Goal: Task Accomplishment & Management: Use online tool/utility

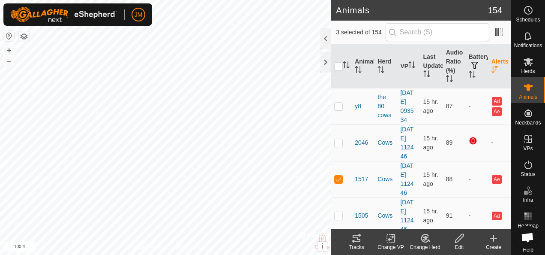
scroll to position [214, 0]
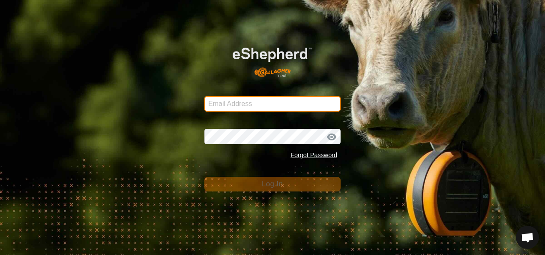
type input "[EMAIL_ADDRESS][DOMAIN_NAME]"
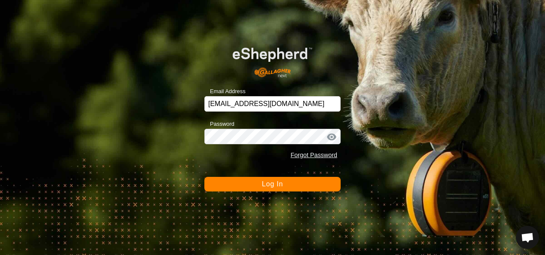
click at [308, 182] on button "Log In" at bounding box center [272, 184] width 136 height 15
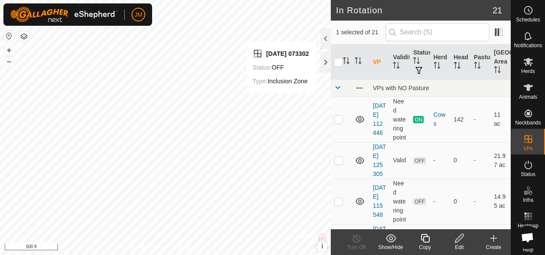
click at [460, 235] on icon at bounding box center [459, 238] width 9 height 9
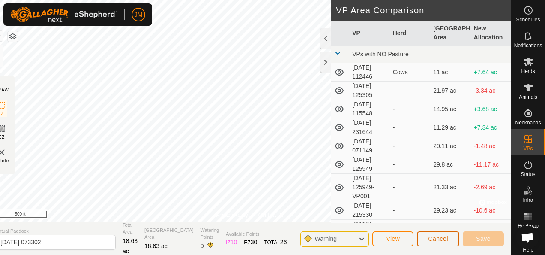
click at [434, 241] on span "Cancel" at bounding box center [438, 238] width 20 height 7
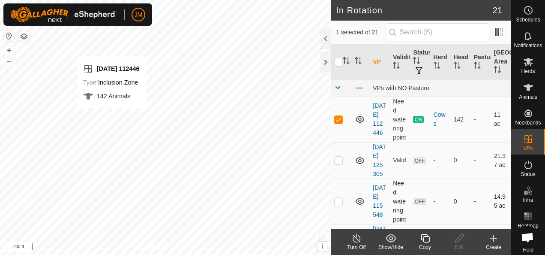
checkbox input "false"
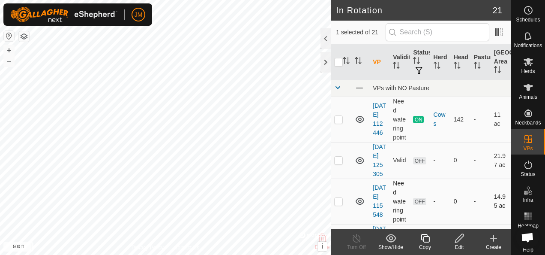
checkbox input "false"
checkbox input "true"
checkbox input "false"
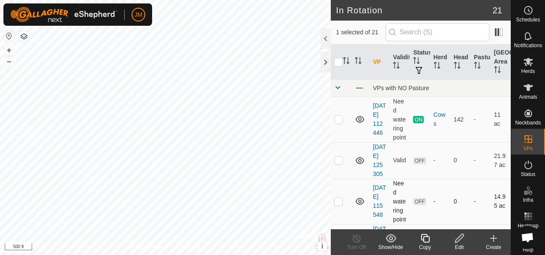
checkbox input "false"
checkbox input "true"
click at [460, 233] on icon at bounding box center [459, 238] width 11 height 10
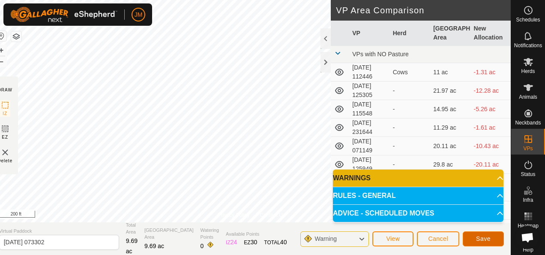
click at [485, 238] on span "Save" at bounding box center [483, 238] width 15 height 7
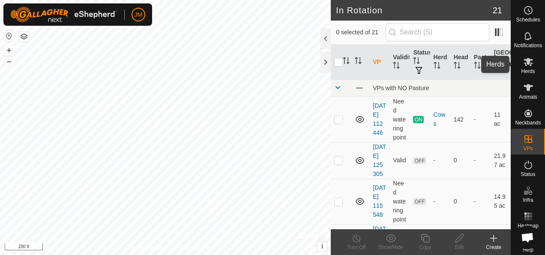
click at [527, 61] on icon at bounding box center [528, 62] width 10 height 10
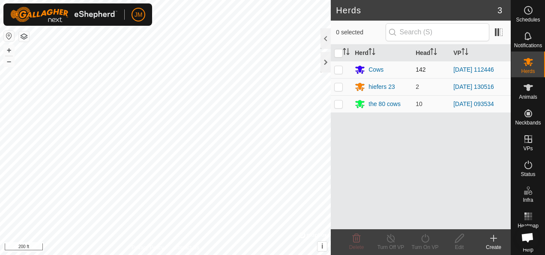
click at [336, 67] on p-checkbox at bounding box center [338, 69] width 9 height 7
checkbox input "true"
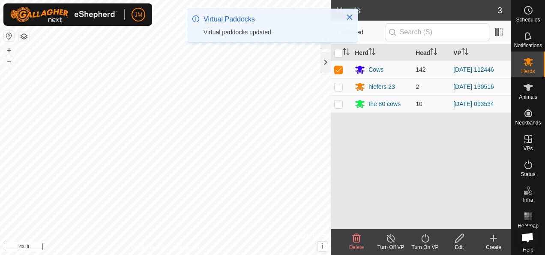
click at [428, 241] on icon at bounding box center [425, 238] width 11 height 10
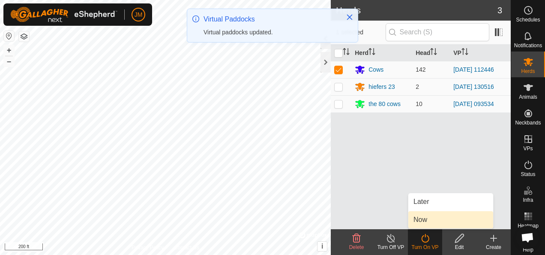
click at [427, 222] on link "Now" at bounding box center [451, 219] width 85 height 17
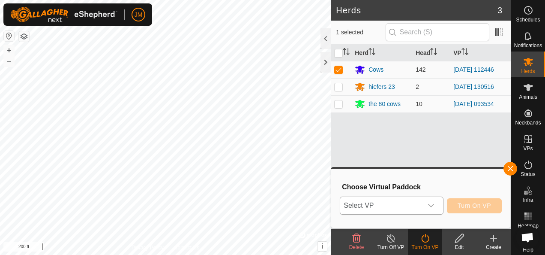
click at [434, 204] on icon "dropdown trigger" at bounding box center [431, 205] width 6 height 3
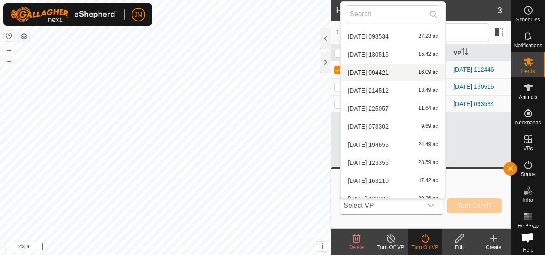
scroll to position [181, 0]
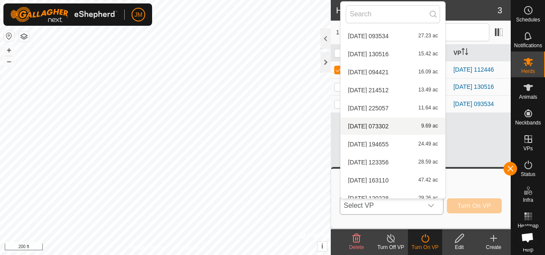
click at [374, 130] on li "[DATE] 073302 9.69 ac" at bounding box center [393, 125] width 105 height 17
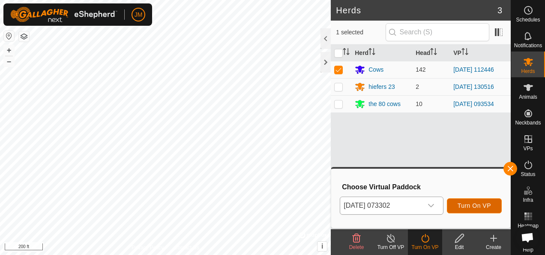
click at [482, 205] on span "Turn On VP" at bounding box center [474, 205] width 33 height 7
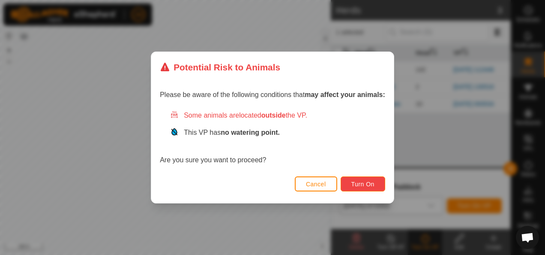
click at [361, 184] on span "Turn On" at bounding box center [363, 183] width 23 height 7
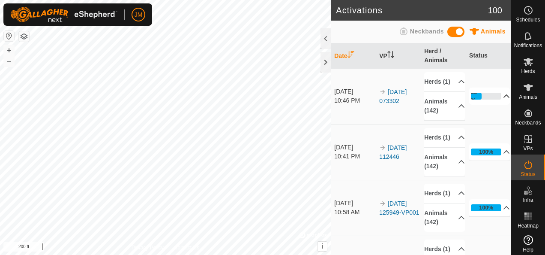
click at [496, 102] on p-accordion-header "35%" at bounding box center [489, 95] width 41 height 17
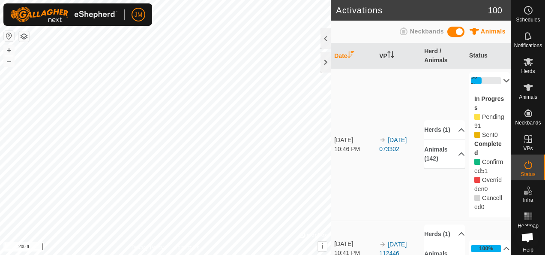
click at [493, 80] on p-accordion-header "35%" at bounding box center [489, 80] width 41 height 17
